Goal: Task Accomplishment & Management: Manage account settings

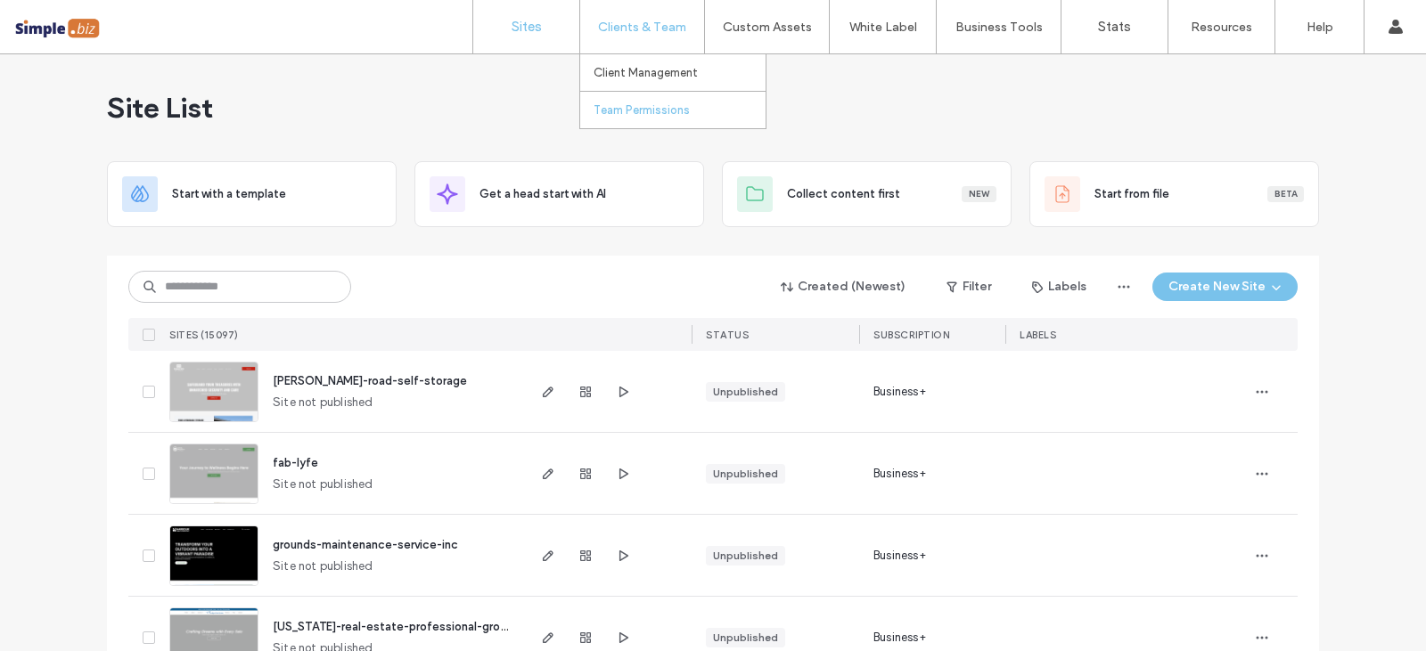
click at [634, 103] on label "Team Permissions" at bounding box center [641, 109] width 96 height 13
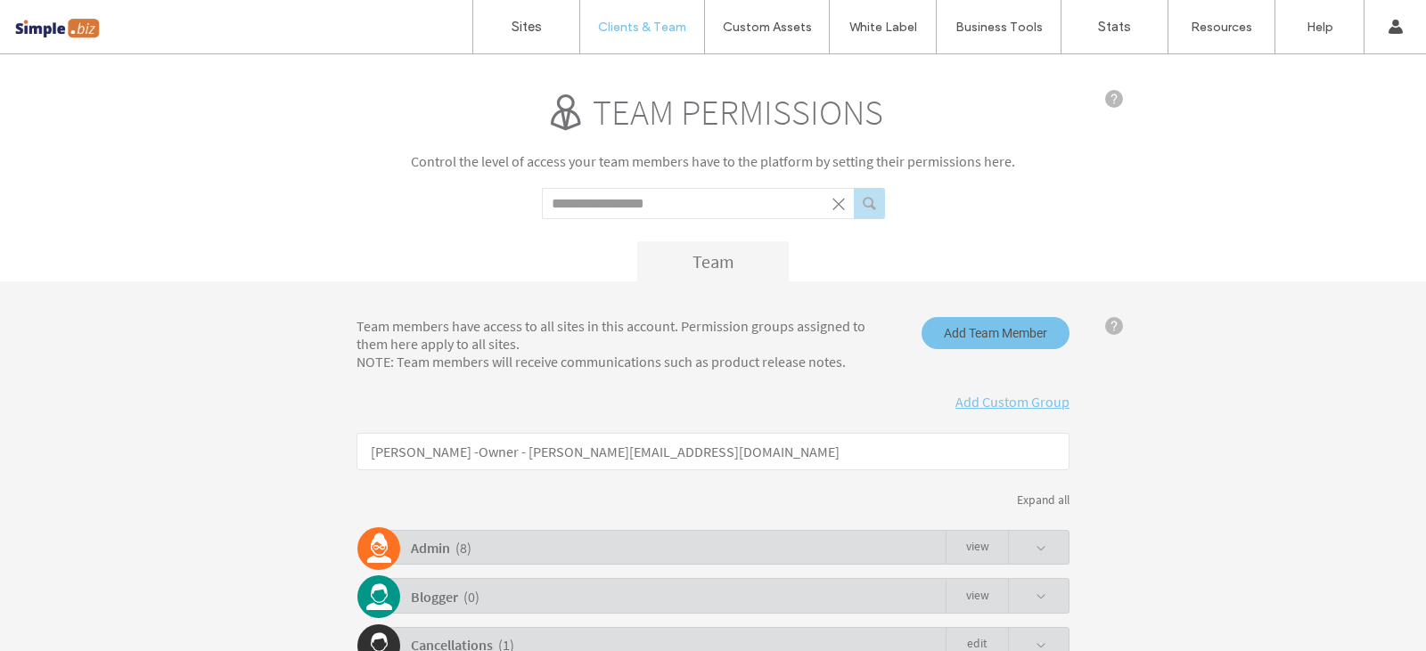
click at [574, 213] on input "Search term" at bounding box center [698, 203] width 312 height 31
click at [854, 188] on button "submit" at bounding box center [869, 203] width 31 height 31
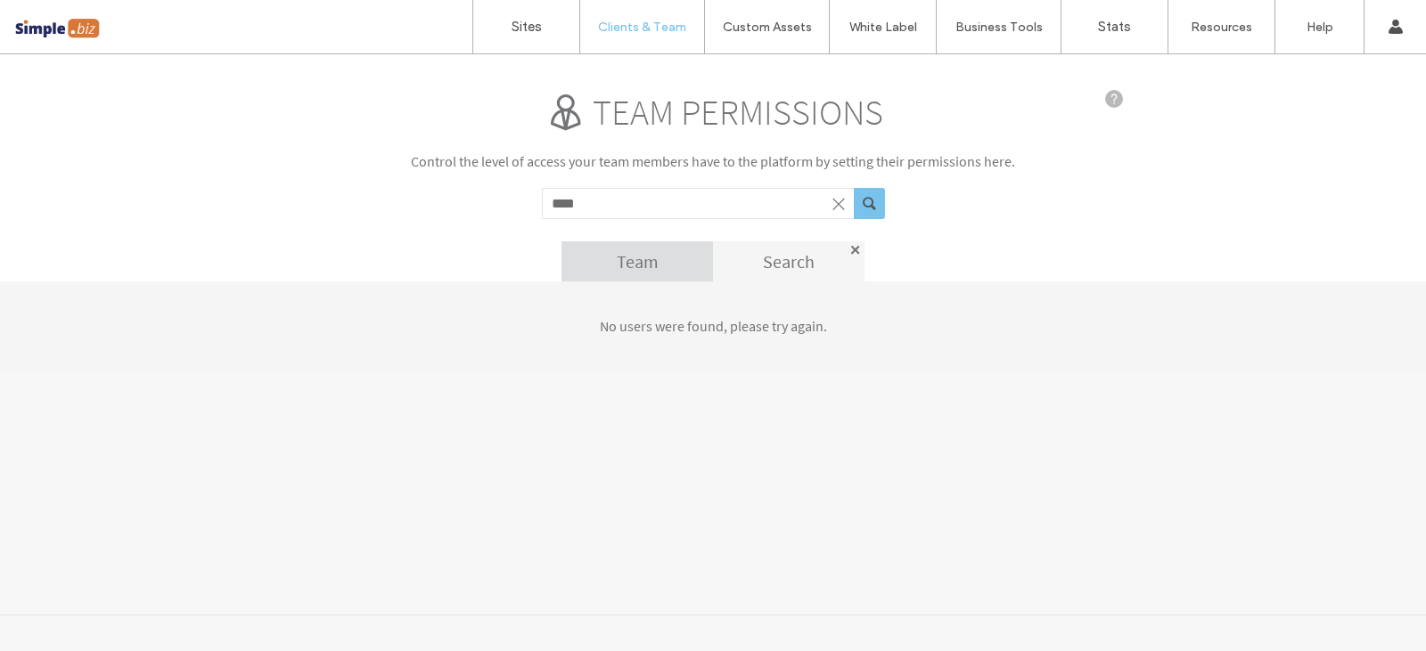
click at [574, 202] on input "****" at bounding box center [698, 203] width 312 height 31
type input "***"
click at [868, 200] on button "submit" at bounding box center [869, 203] width 31 height 31
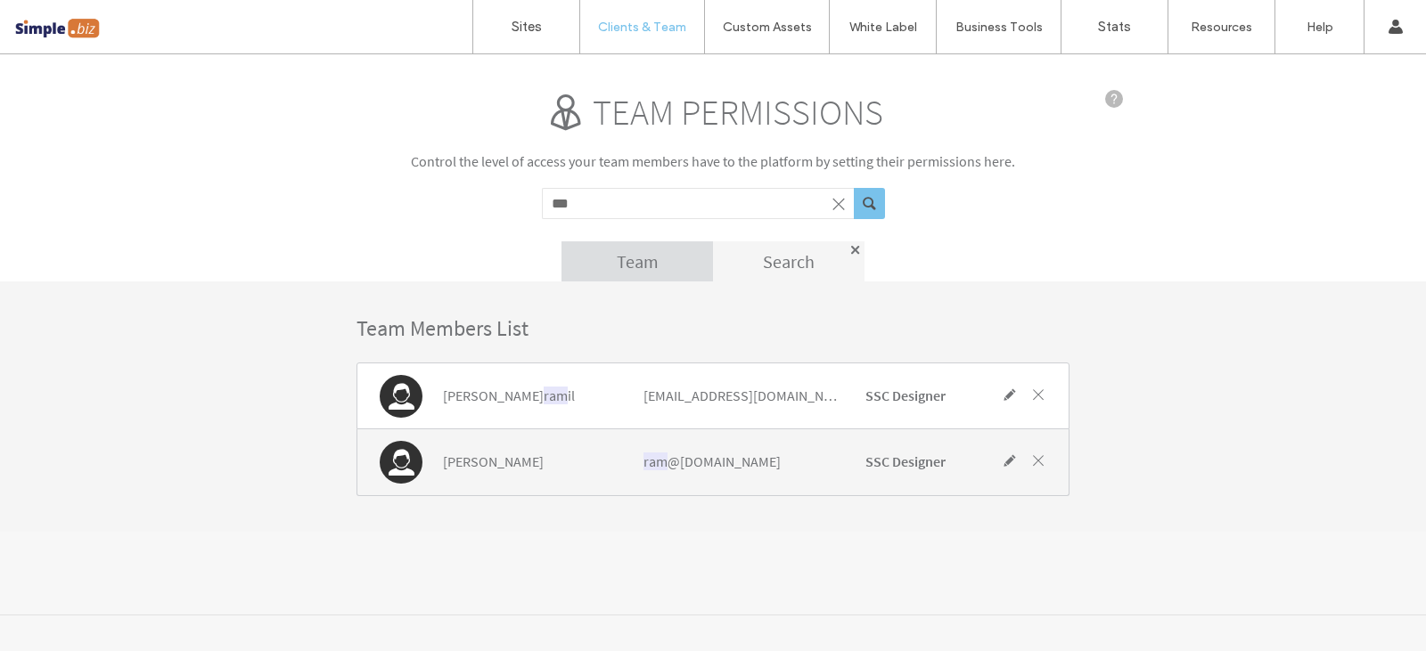
click at [1011, 461] on span at bounding box center [1009, 461] width 16 height 16
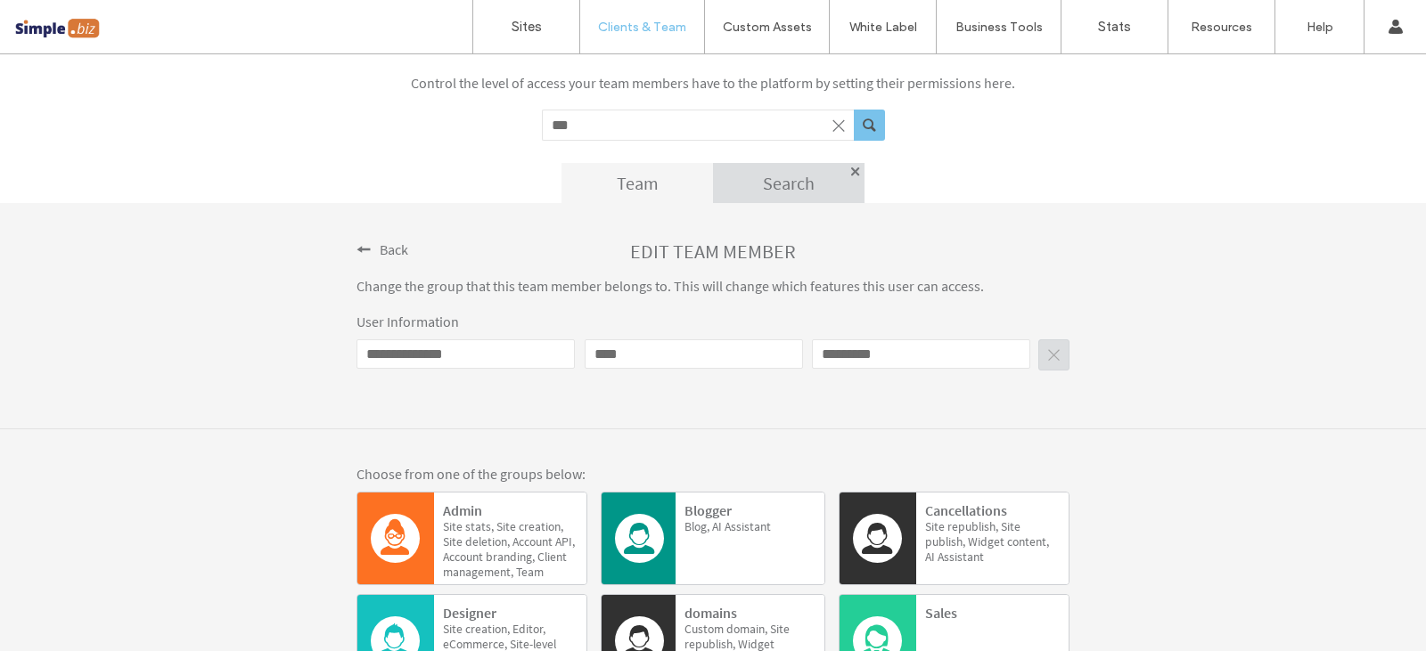
scroll to position [78, 0]
click at [362, 253] on span at bounding box center [363, 250] width 14 height 14
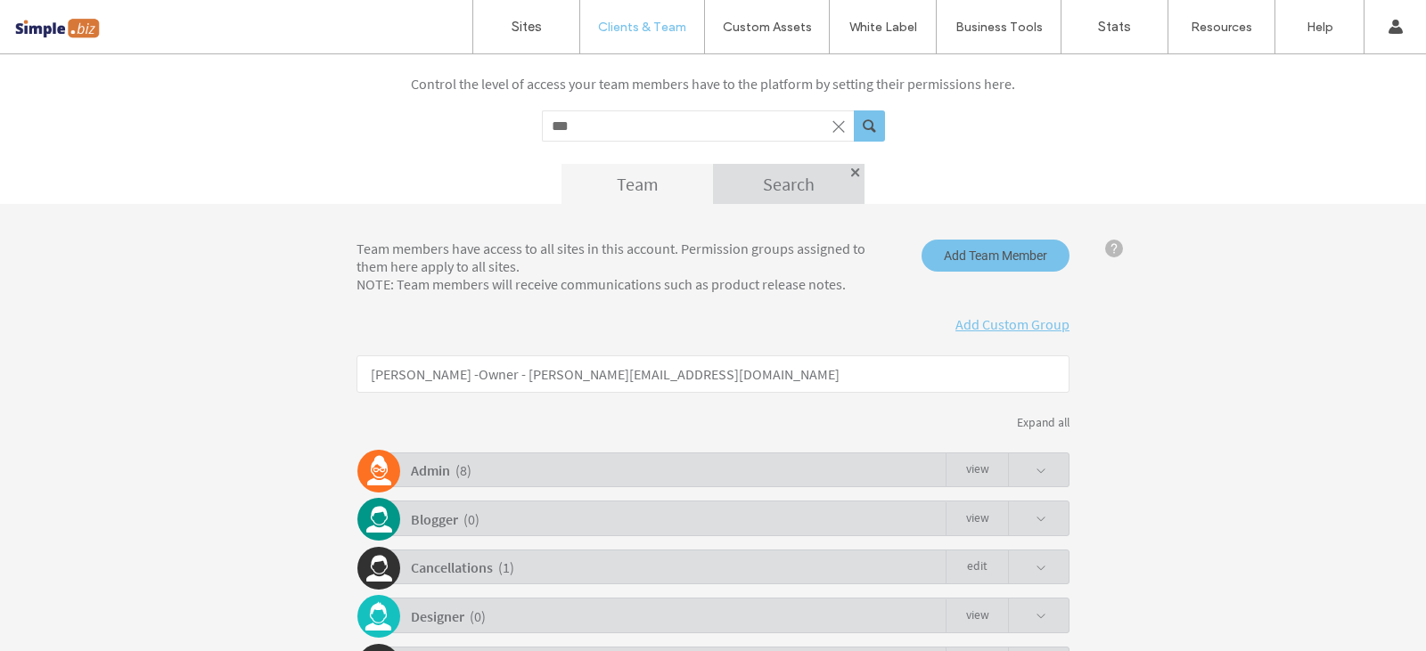
click at [356, 259] on div "Team members have access to all sites in this account. Permission groups assign…" at bounding box center [620, 266] width 555 height 53
click at [868, 132] on button "submit" at bounding box center [869, 125] width 31 height 31
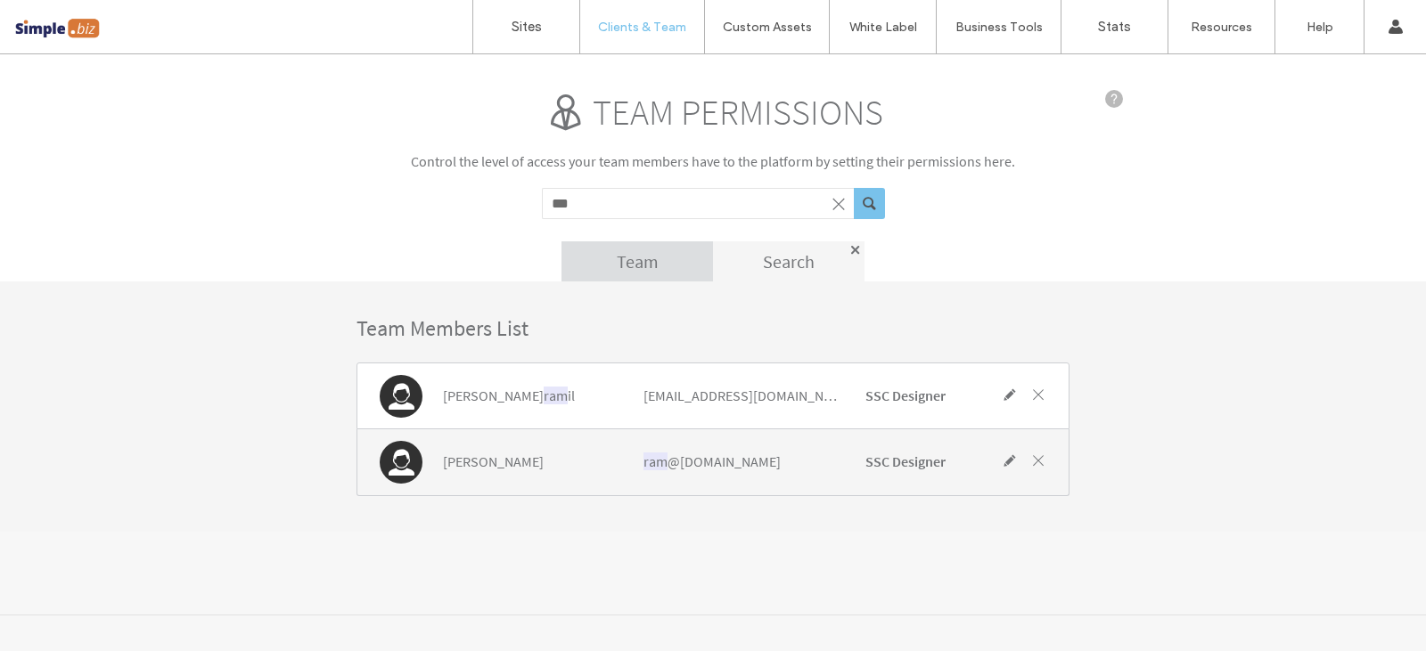
scroll to position [0, 0]
click at [644, 458] on span "ram" at bounding box center [655, 462] width 24 height 18
click at [525, 445] on div "[PERSON_NAME]" at bounding box center [498, 462] width 237 height 56
